Goal: Task Accomplishment & Management: Manage account settings

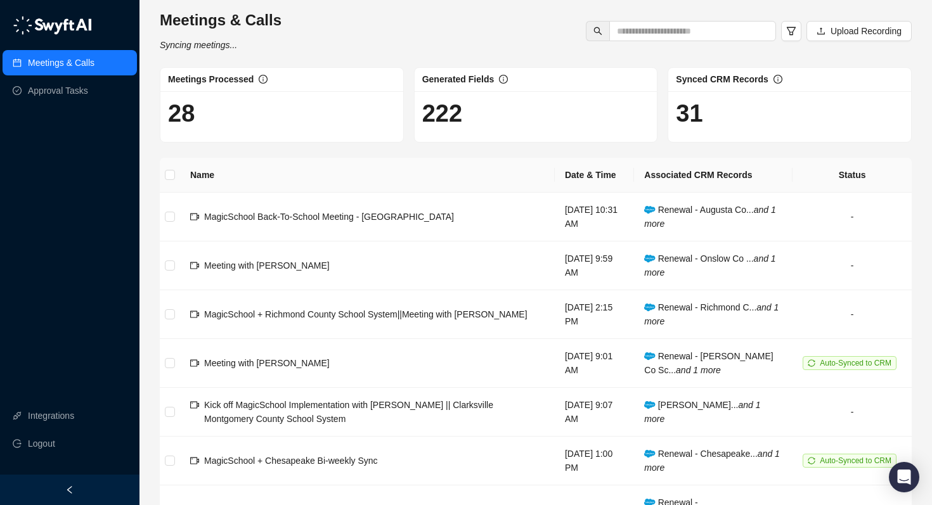
click at [72, 27] on img at bounding box center [52, 25] width 79 height 19
click at [32, 91] on link "Approval Tasks" at bounding box center [58, 90] width 60 height 25
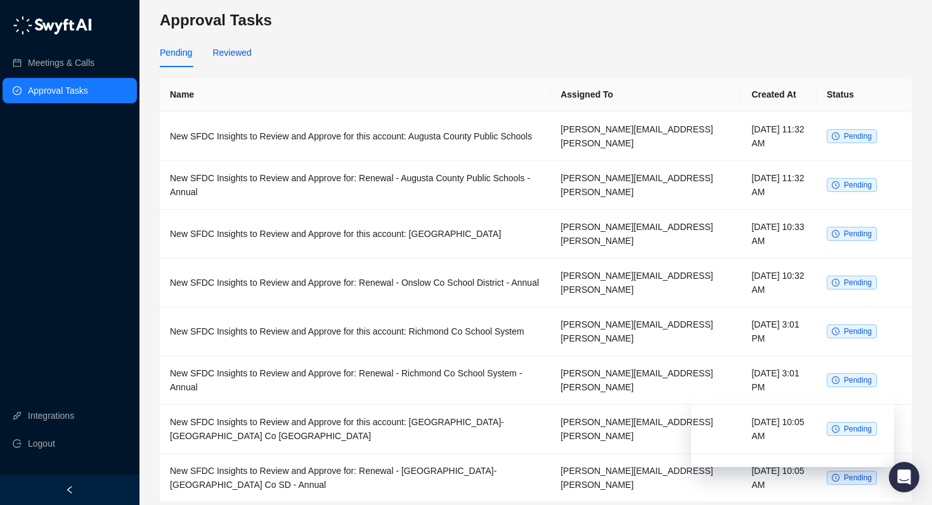
click at [243, 53] on div "Reviewed" at bounding box center [231, 53] width 39 height 14
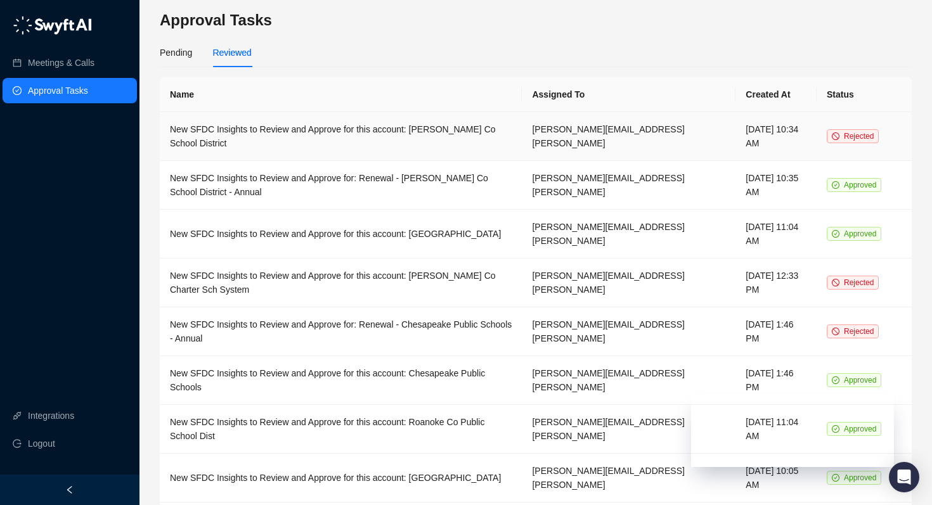
click at [767, 129] on td "[DATE] 10:34 AM" at bounding box center [775, 136] width 81 height 49
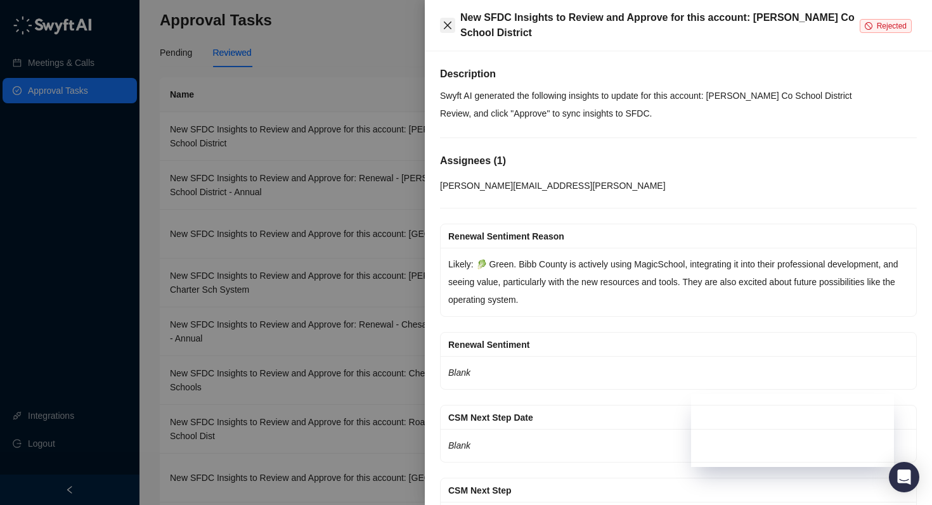
click at [451, 25] on icon "close" at bounding box center [448, 25] width 10 height 10
